Goal: Check status: Check status

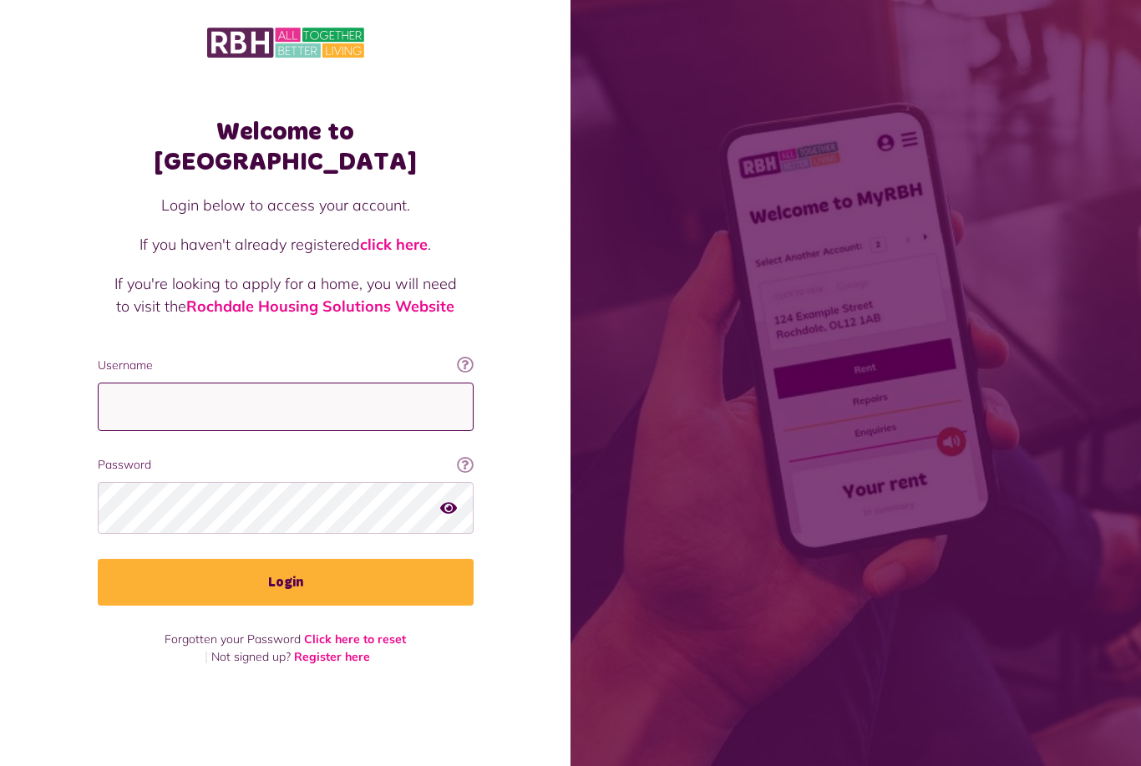
click at [395, 404] on input "Username" at bounding box center [286, 407] width 376 height 49
type input "**********"
click at [285, 596] on button "Login" at bounding box center [286, 582] width 376 height 47
click at [409, 588] on button "Login" at bounding box center [286, 582] width 376 height 47
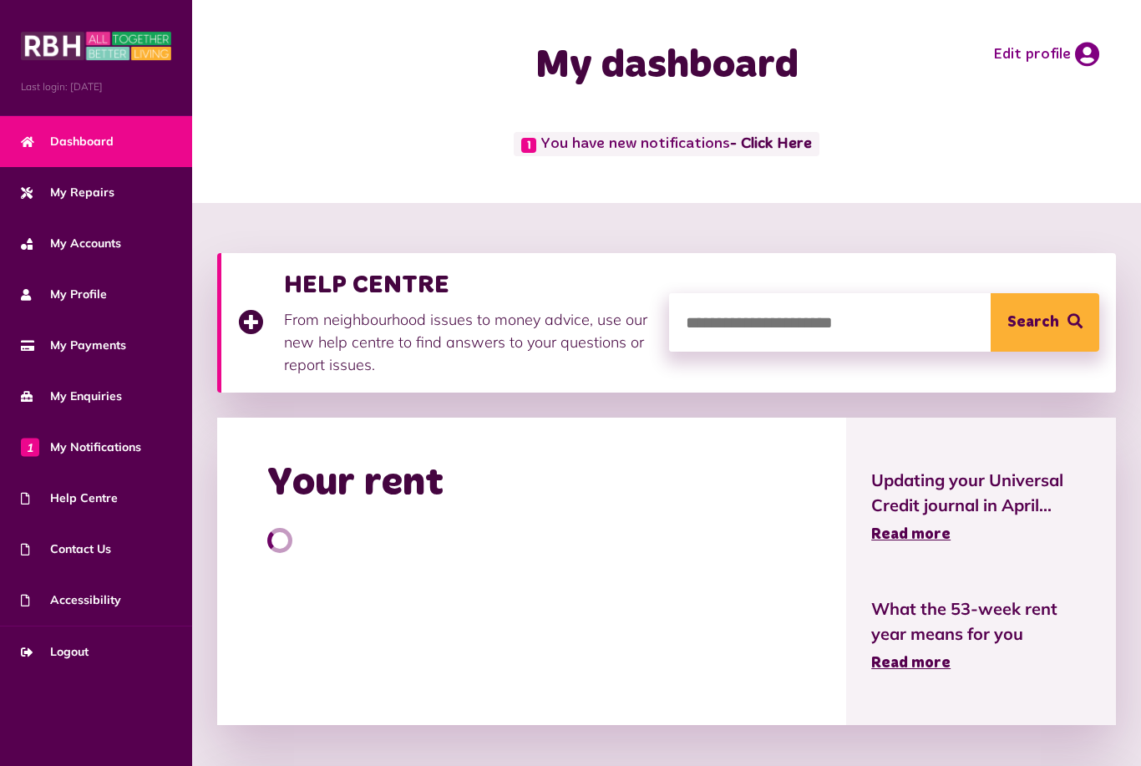
click at [113, 348] on span "My Payments" at bounding box center [73, 346] width 105 height 18
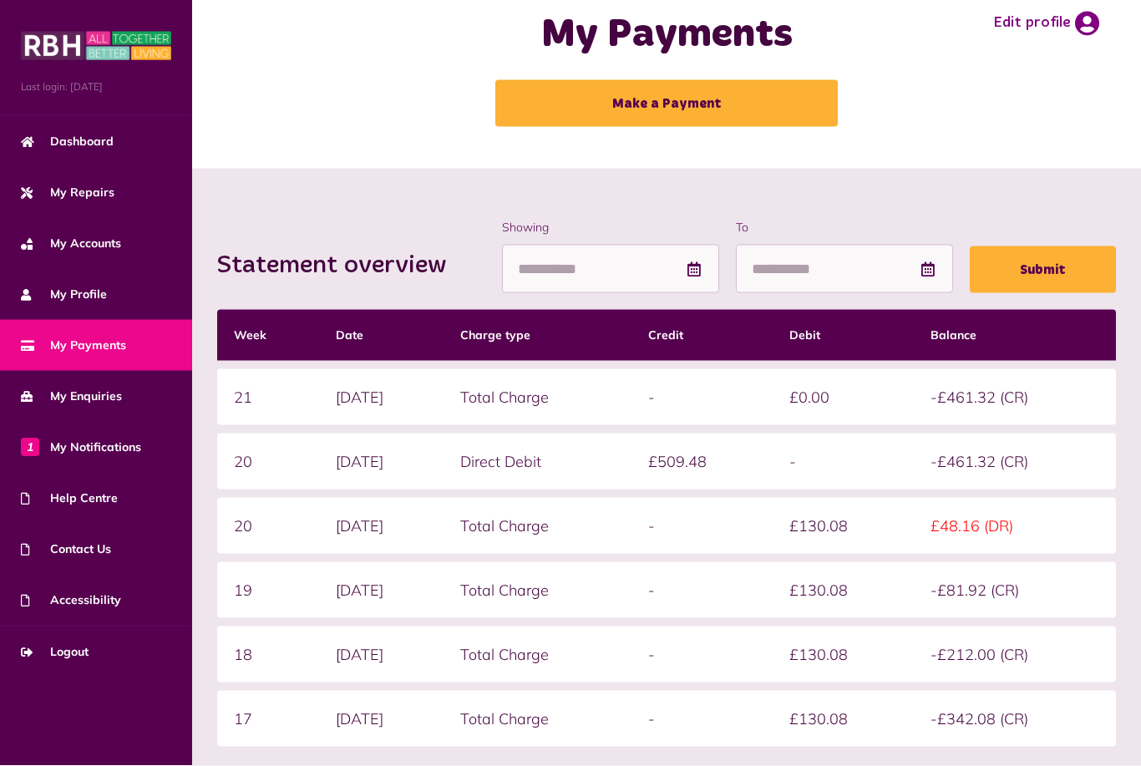
scroll to position [19, 0]
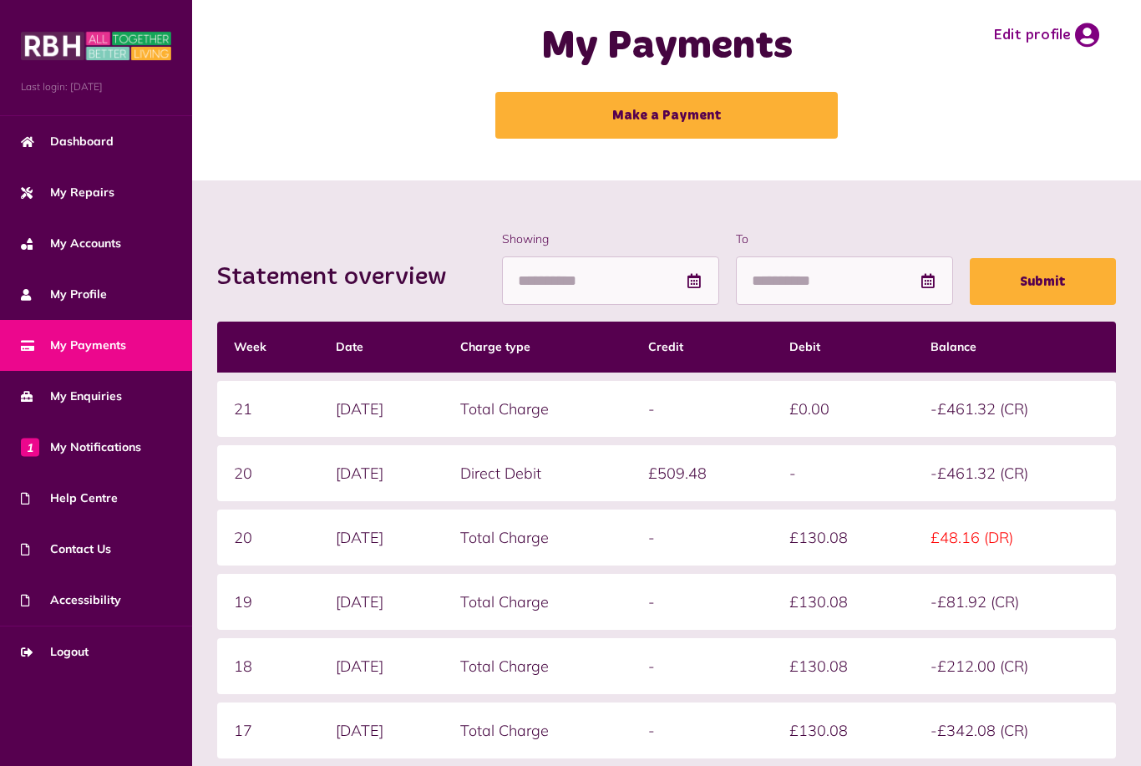
click at [100, 280] on link "My Profile" at bounding box center [96, 294] width 192 height 51
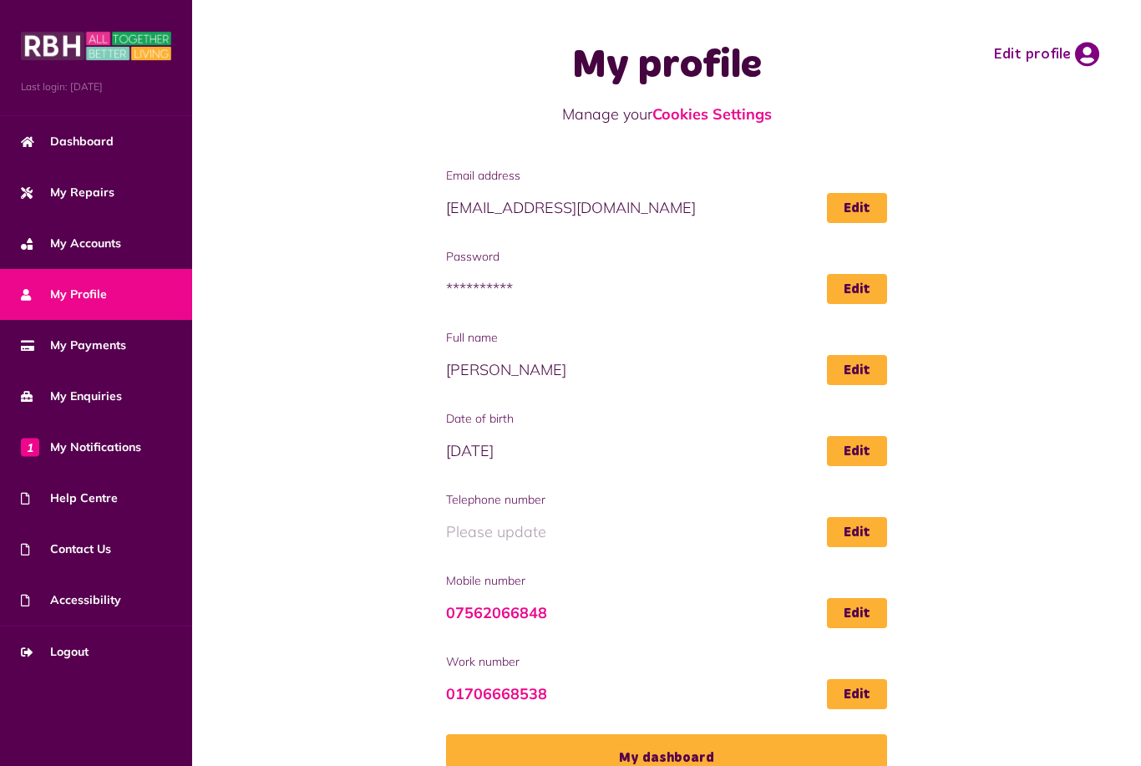
scroll to position [53, 0]
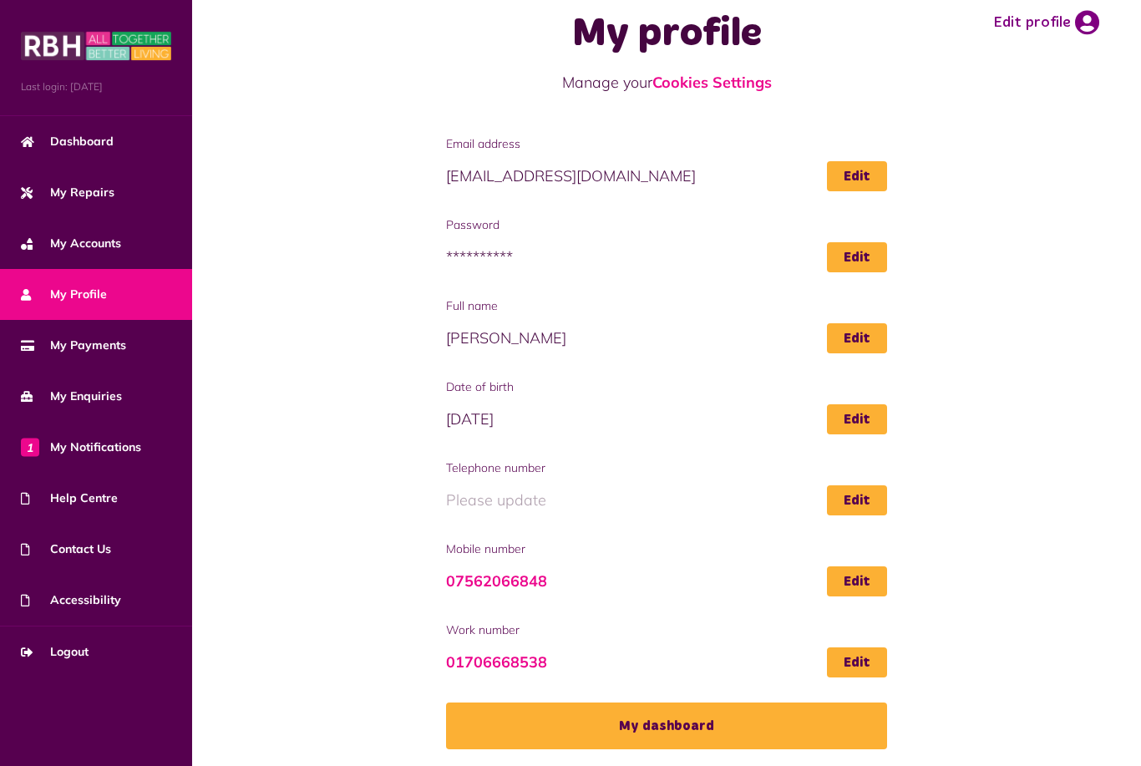
click at [72, 247] on span "My Accounts" at bounding box center [71, 244] width 100 height 18
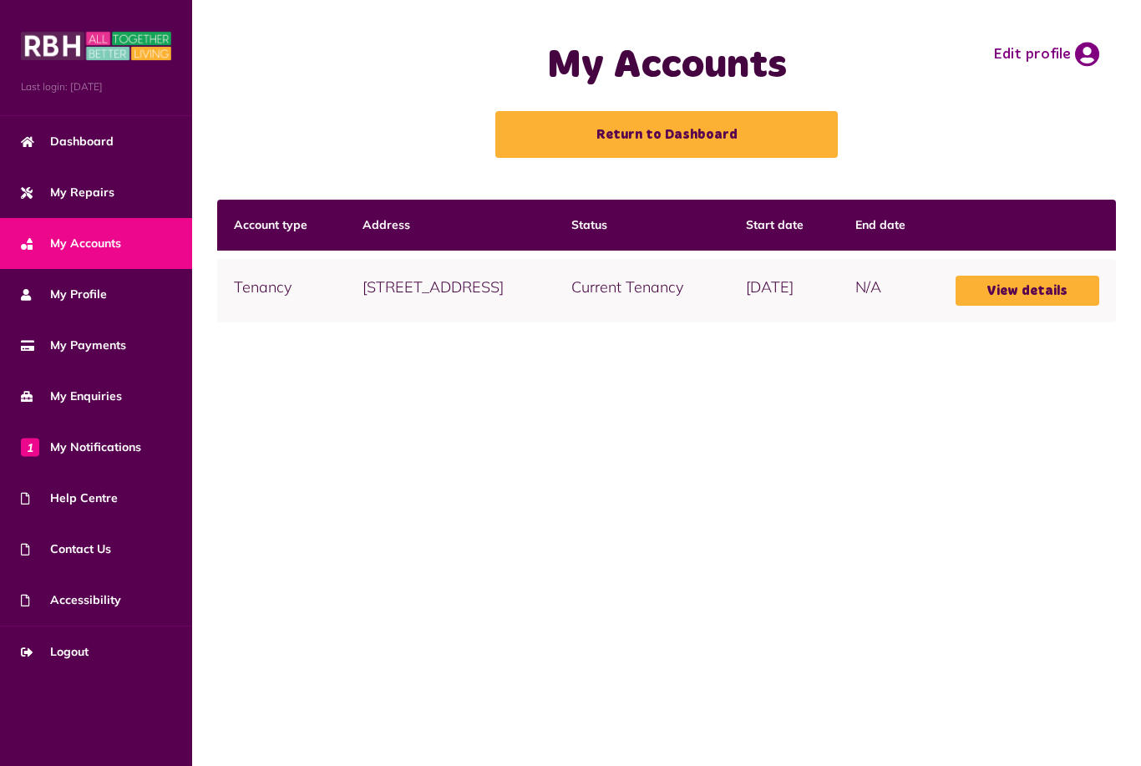
click at [1054, 306] on link "View details" at bounding box center [1028, 291] width 144 height 30
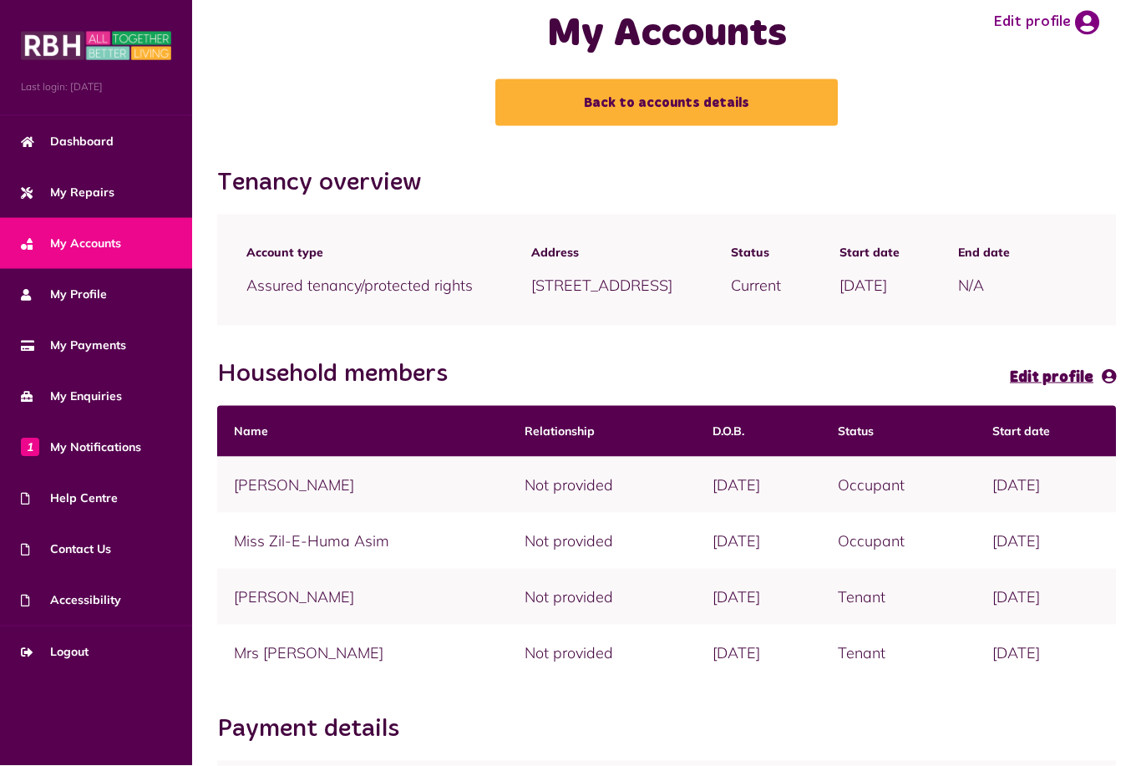
scroll to position [33, 0]
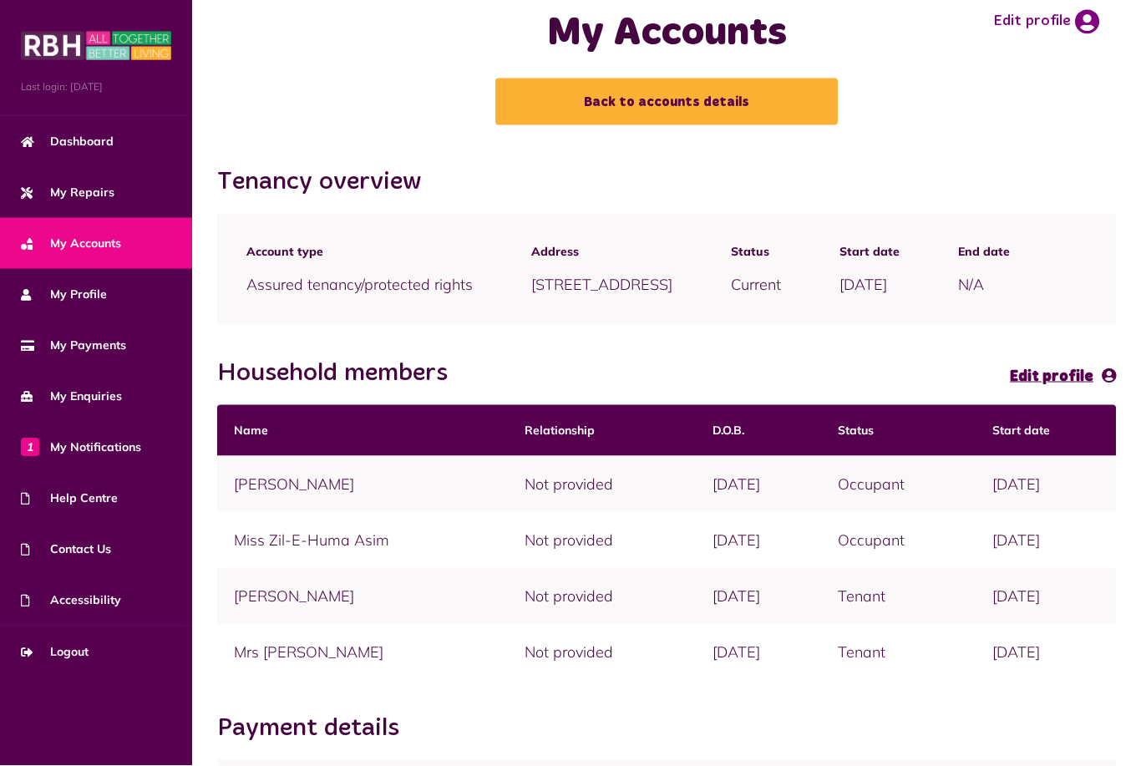
click at [921, 308] on div "Start date [DATE]" at bounding box center [869, 270] width 119 height 78
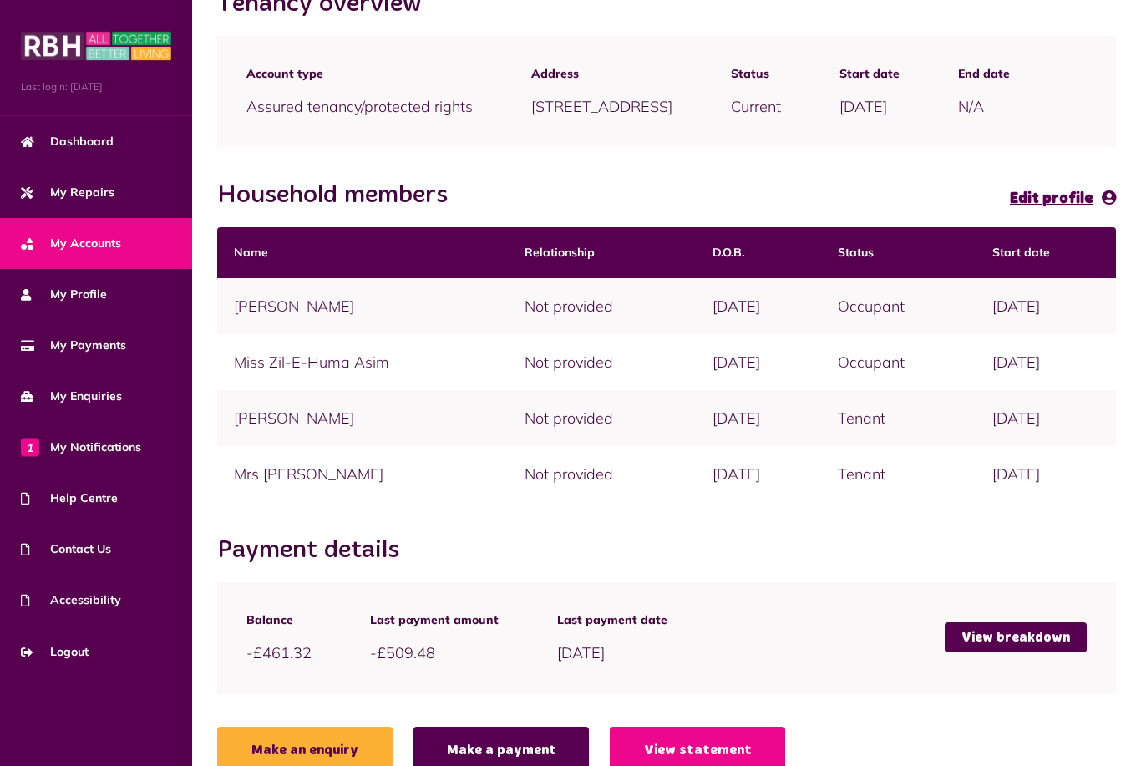
scroll to position [211, 0]
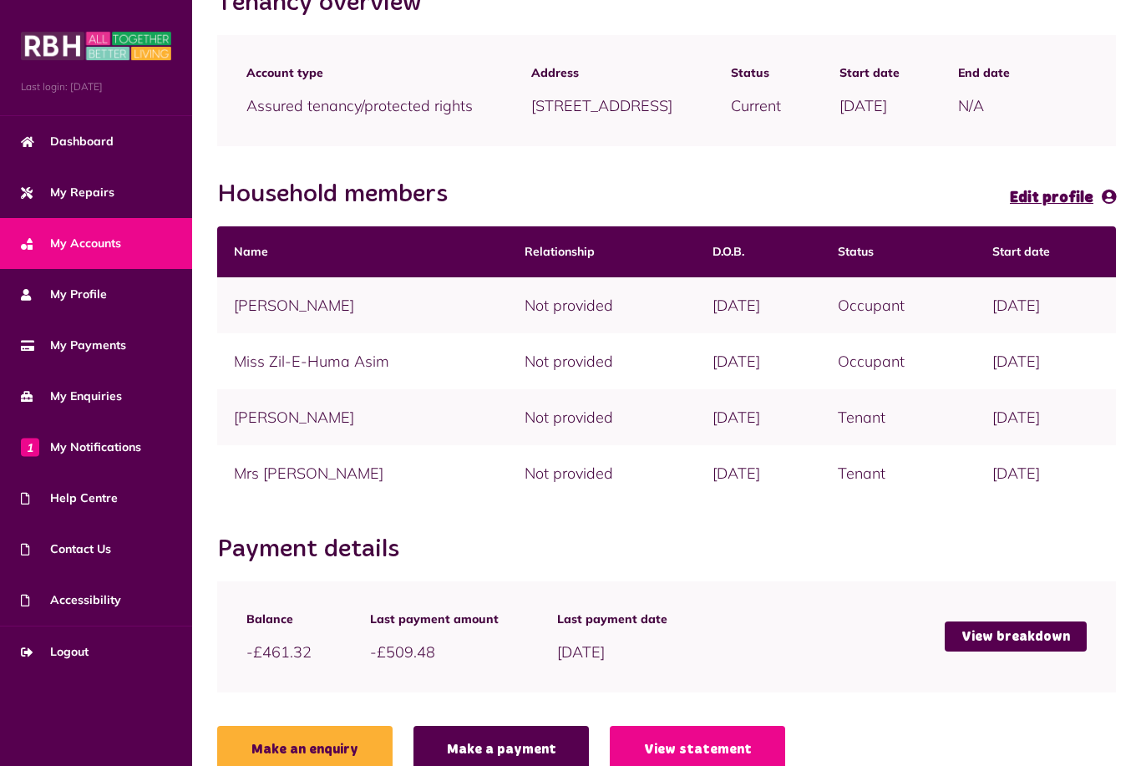
click at [1008, 652] on link "View breakdown" at bounding box center [1016, 637] width 142 height 30
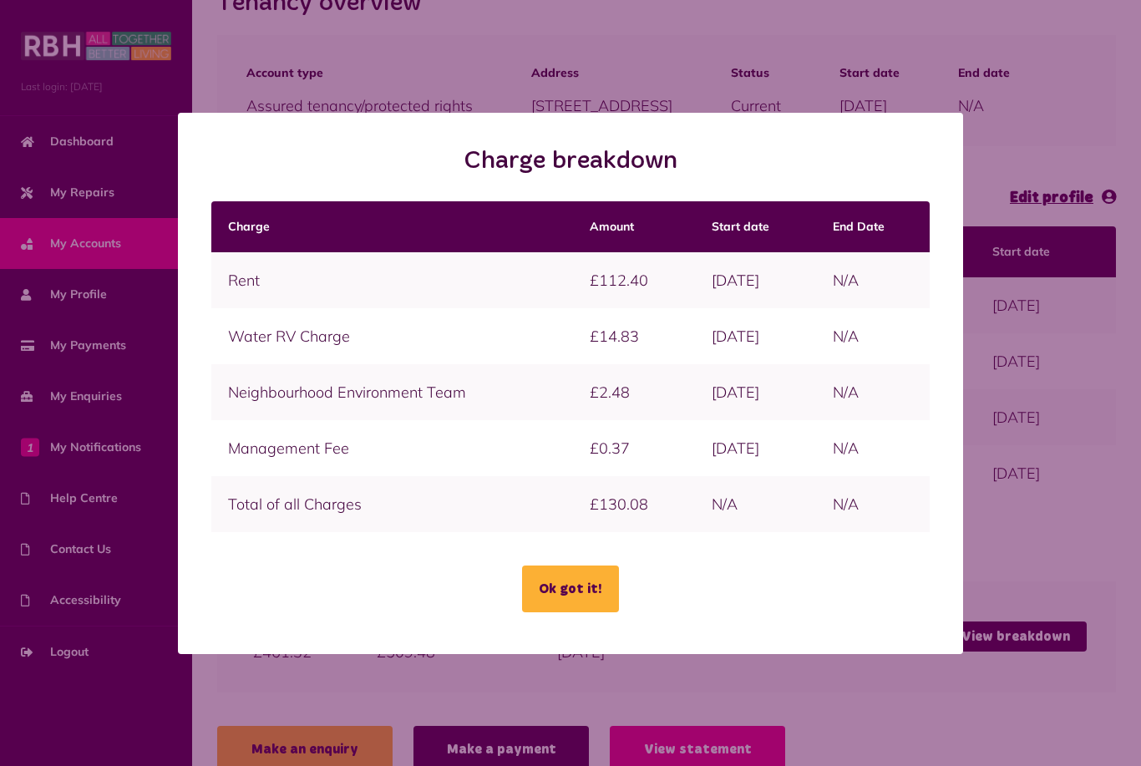
click at [576, 612] on button "Ok got it!" at bounding box center [570, 589] width 97 height 47
